Goal: Find specific page/section: Find specific page/section

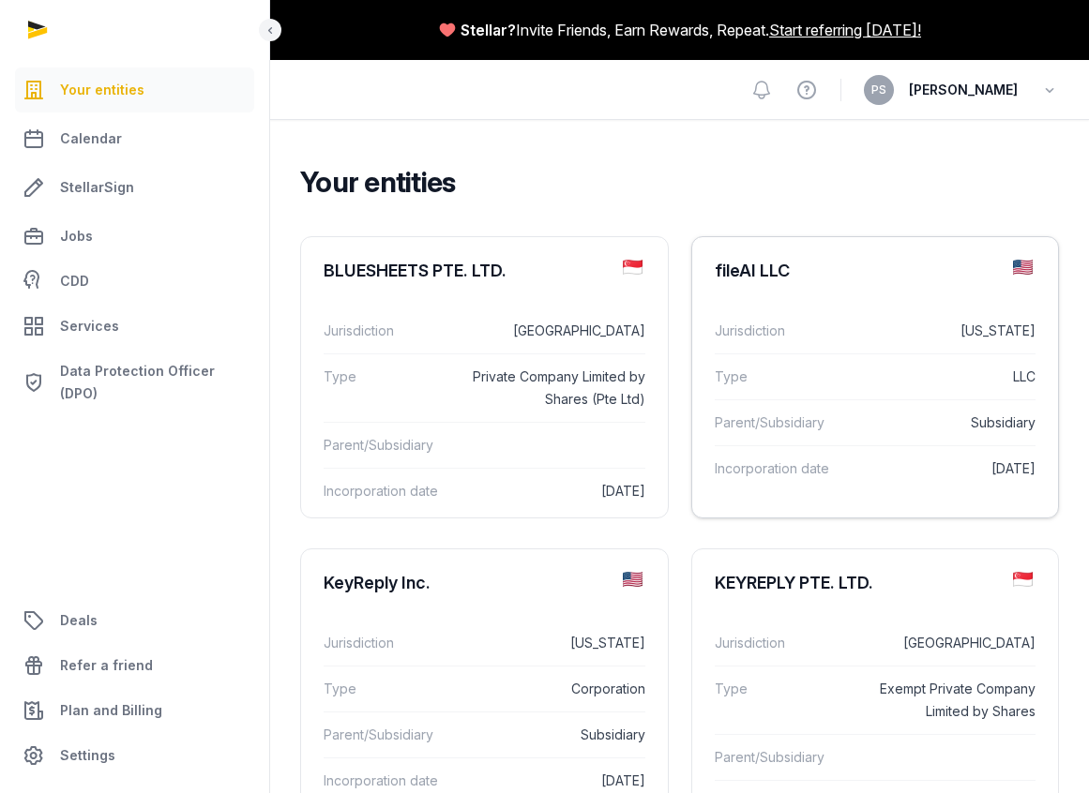
click at [746, 263] on div "fileAI LLC" at bounding box center [752, 271] width 75 height 23
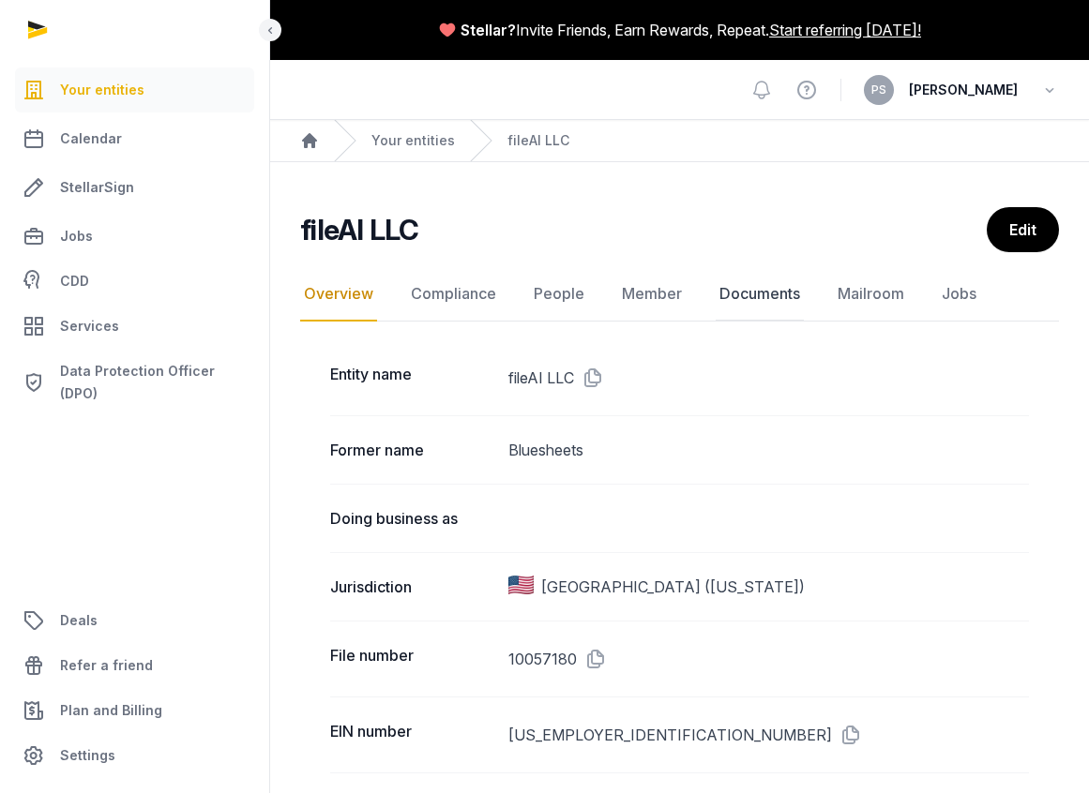
click at [768, 289] on link "Documents" at bounding box center [760, 294] width 88 height 54
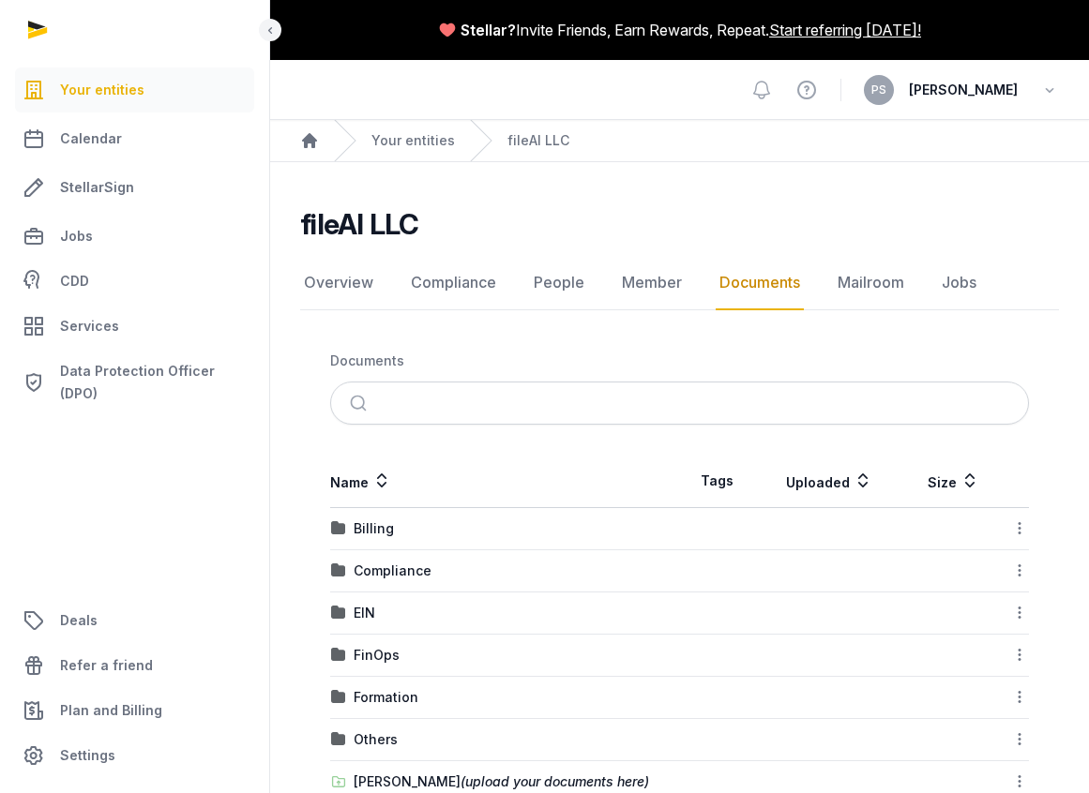
scroll to position [47, 0]
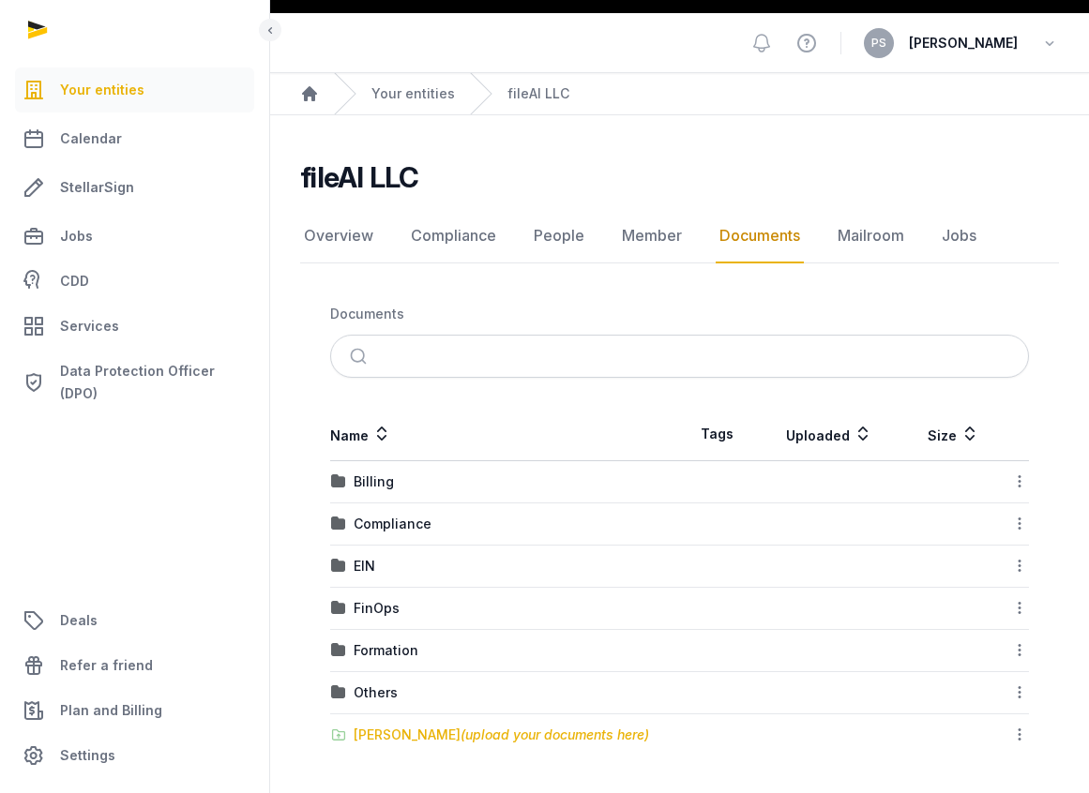
click at [460, 733] on span "(upload your documents here)" at bounding box center [554, 735] width 189 height 16
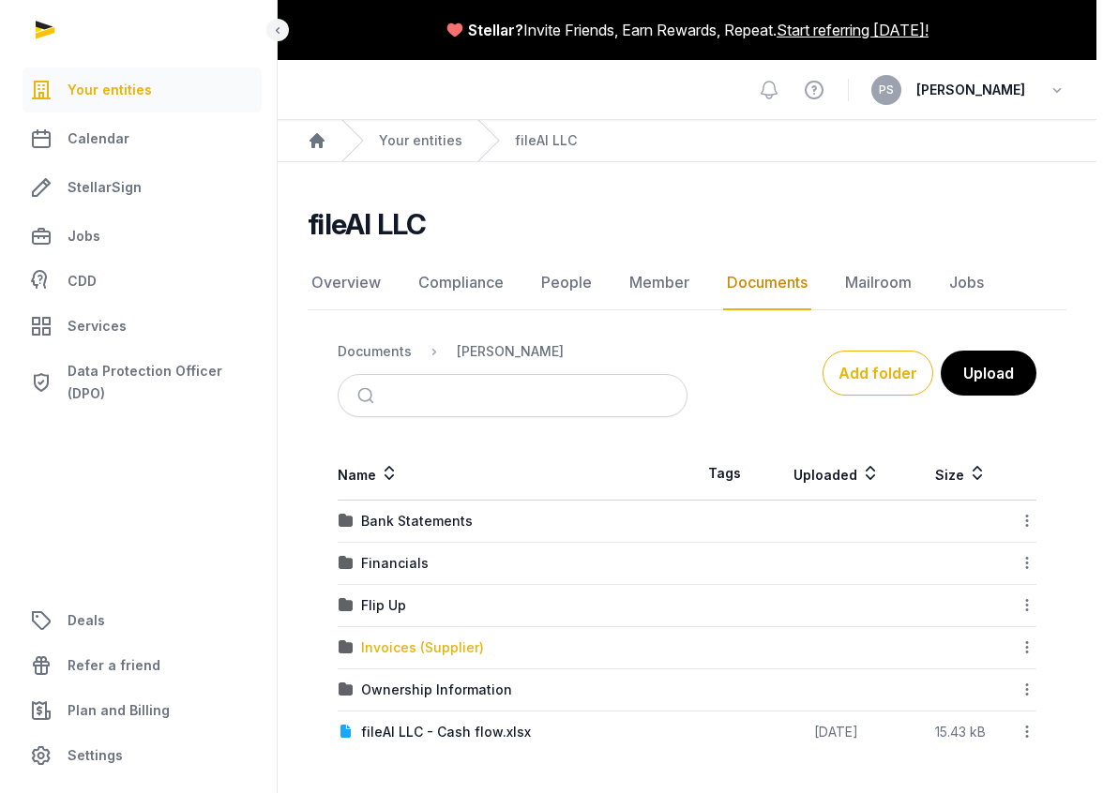
scroll to position [0, 0]
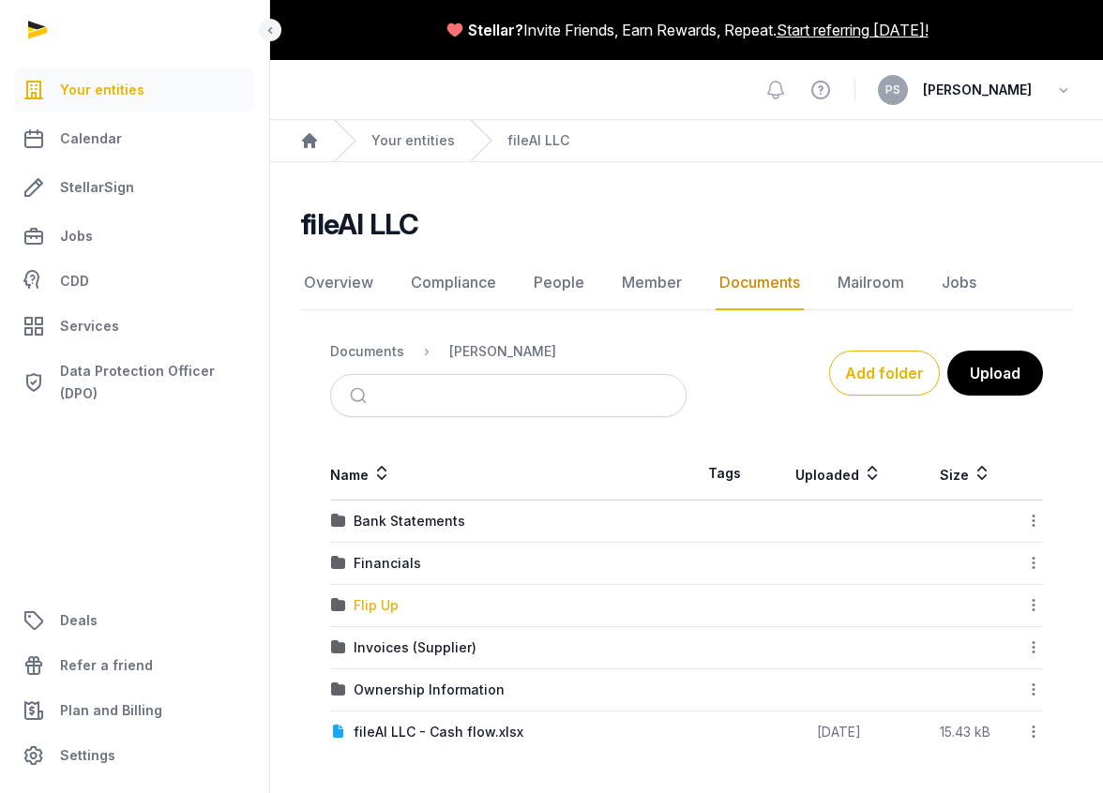
click at [360, 608] on div "Flip Up" at bounding box center [376, 605] width 45 height 19
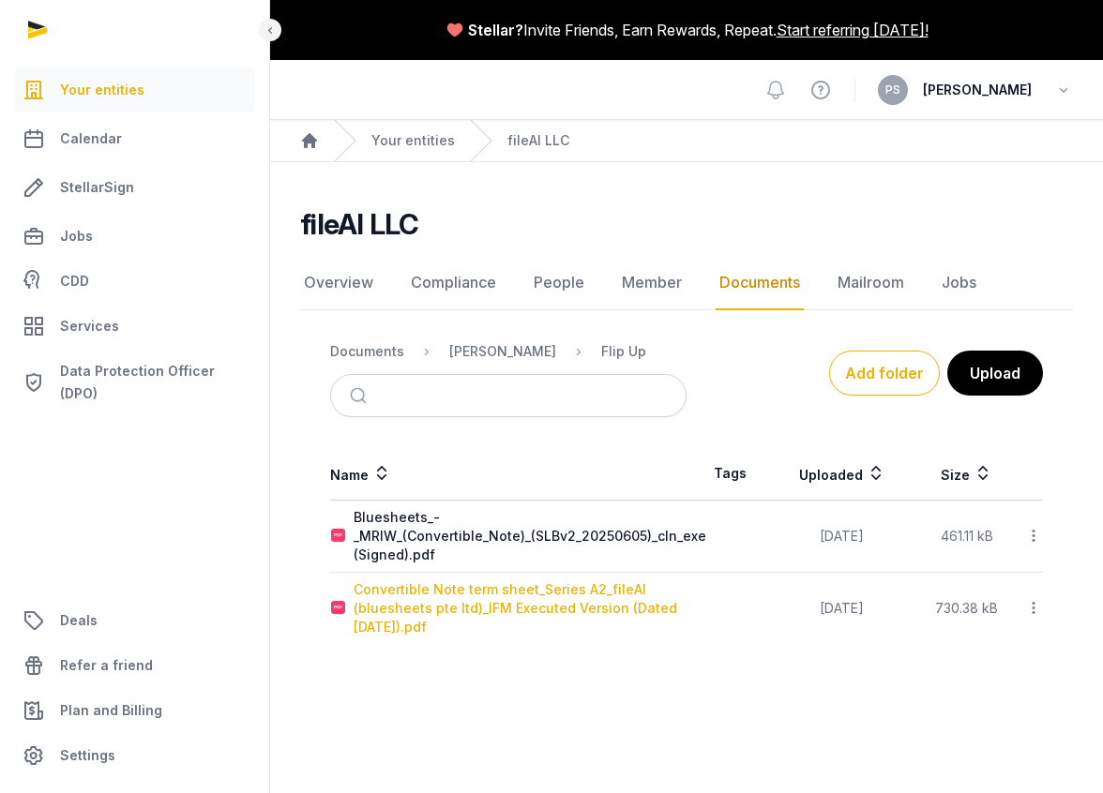
click at [618, 611] on div "Convertible Note term sheet_Series A2_fileAI (bluesheets pte ltd)_IFM Executed …" at bounding box center [523, 609] width 338 height 56
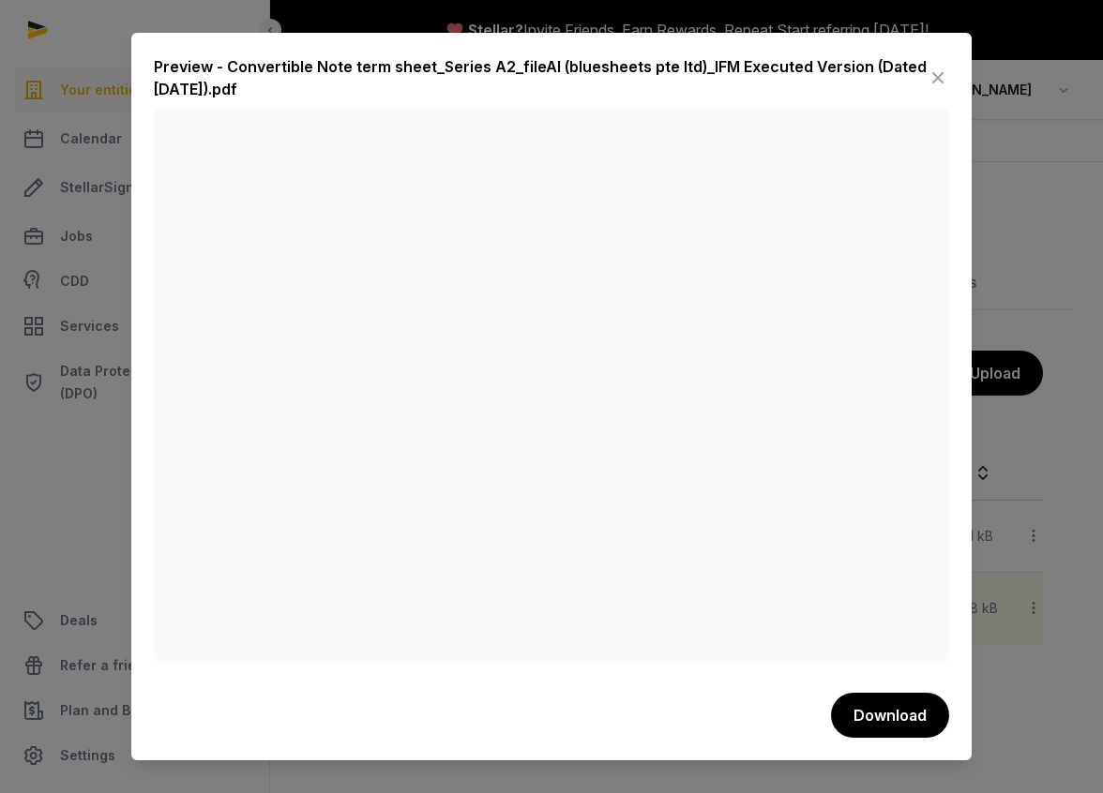
click at [967, 139] on div "Preview - Convertible Note term sheet_Series A2_fileAI (bluesheets pte ltd)_IFM…" at bounding box center [551, 397] width 840 height 728
click at [988, 173] on div at bounding box center [551, 396] width 1103 height 793
click at [930, 68] on icon at bounding box center [938, 78] width 23 height 30
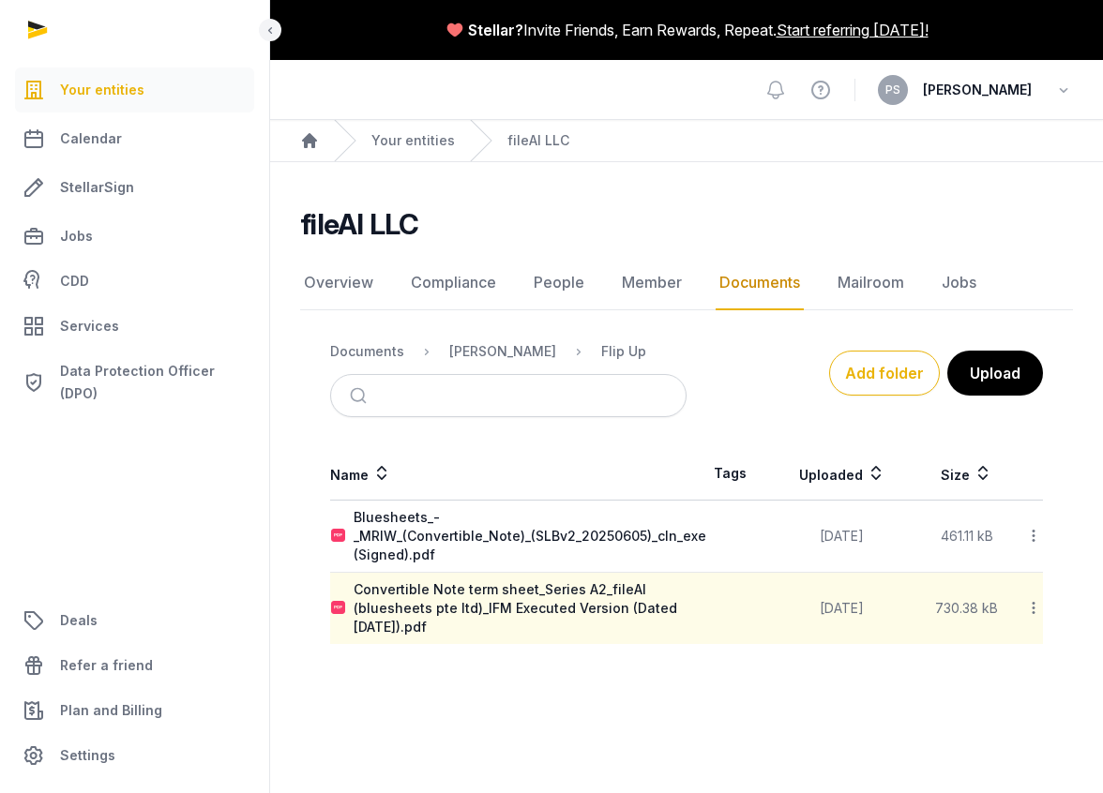
click at [563, 506] on td "Bluesheets_-_MRIW_(Convertible_Note)_(SLBv2_20250605)_cln_exe (Signed).pdf" at bounding box center [511, 537] width 362 height 72
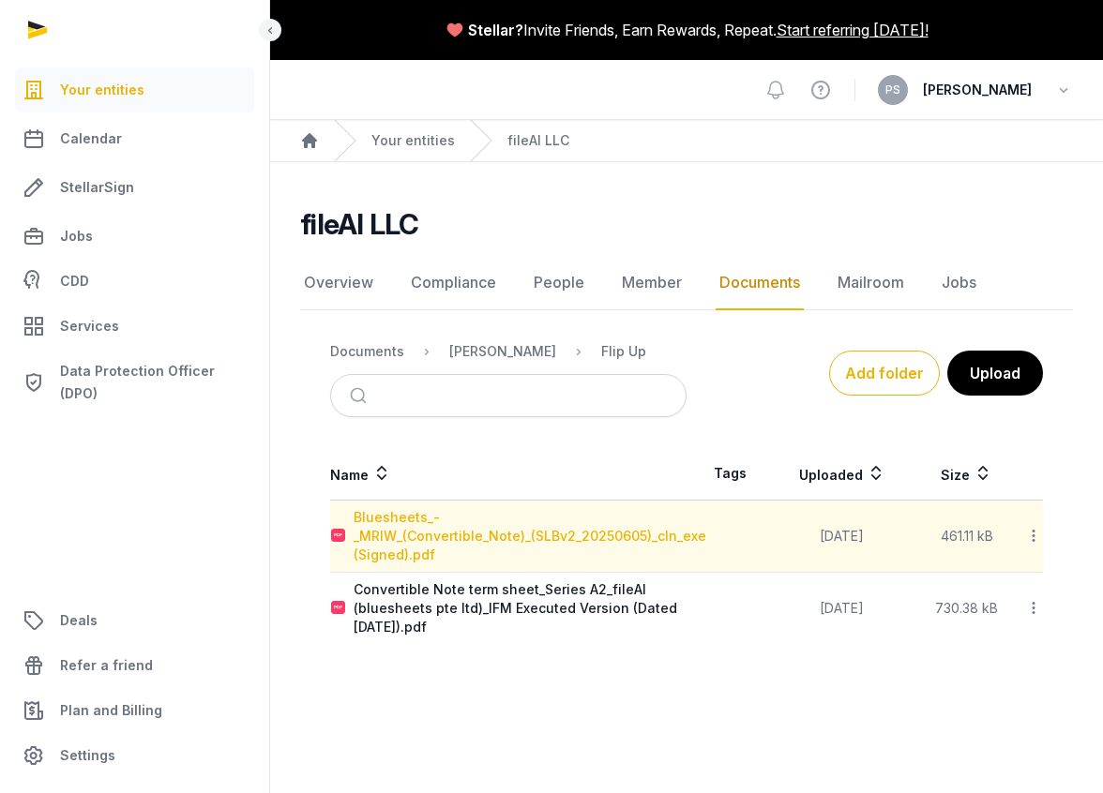
click at [552, 531] on div "Bluesheets_-_MRIW_(Convertible_Note)_(SLBv2_20250605)_cln_exe (Signed).pdf" at bounding box center [530, 536] width 353 height 56
